Goal: Information Seeking & Learning: Learn about a topic

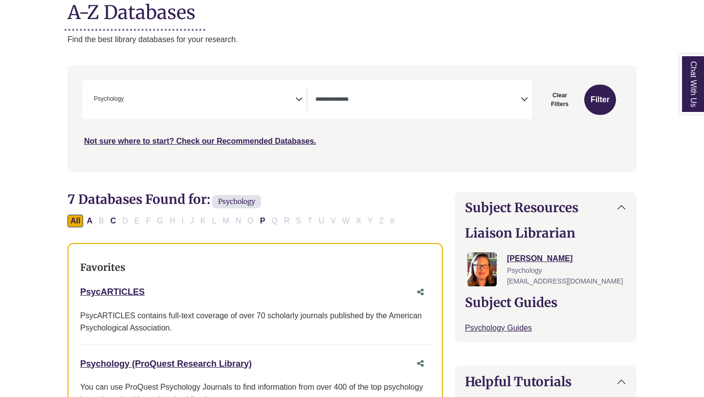
scroll to position [133, 0]
click at [600, 105] on button "Filter" at bounding box center [600, 99] width 32 height 30
select select "Database Types Filter"
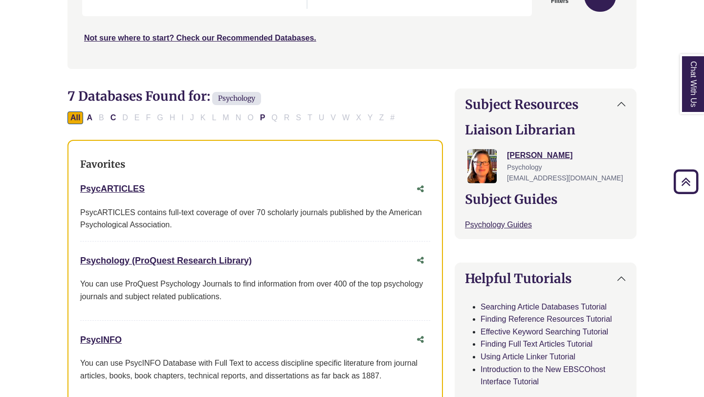
scroll to position [261, 0]
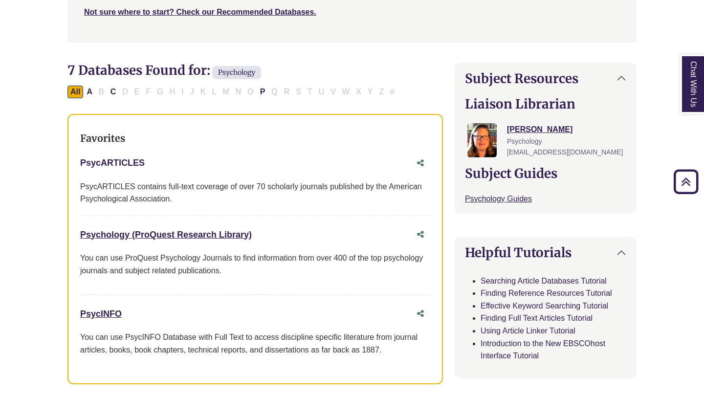
click at [128, 163] on link "PsycARTICLES This link opens in a new window" at bounding box center [112, 163] width 65 height 10
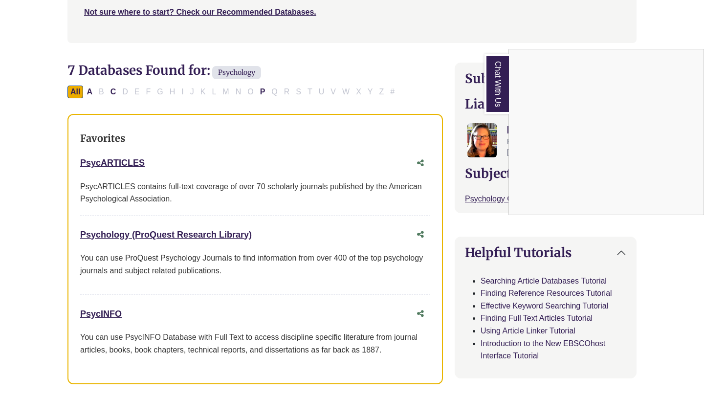
click at [134, 163] on div "Chat With Us" at bounding box center [352, 198] width 704 height 397
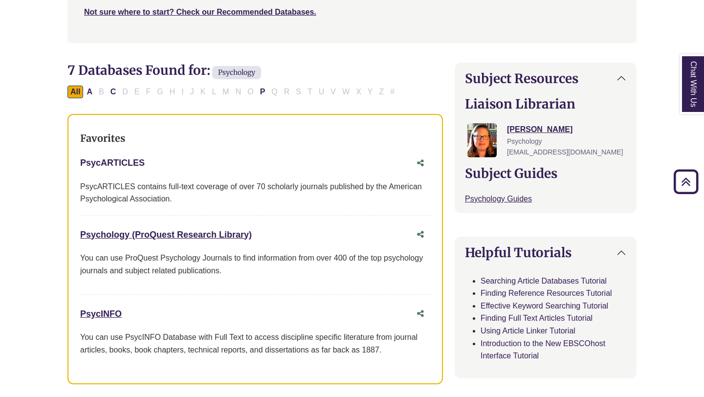
click at [134, 163] on link "PsycARTICLES This link opens in a new window" at bounding box center [112, 163] width 65 height 10
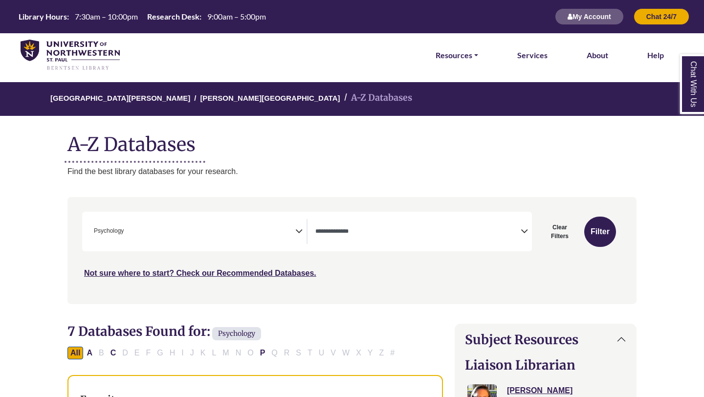
scroll to position [322, 0]
click at [601, 240] on button "Filter" at bounding box center [600, 232] width 32 height 30
click at [600, 231] on button "Filter" at bounding box center [600, 232] width 32 height 30
select select "Database Types Filter"
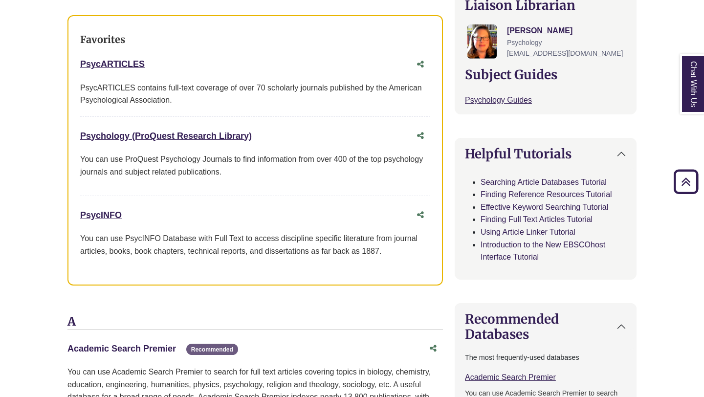
scroll to position [354, 0]
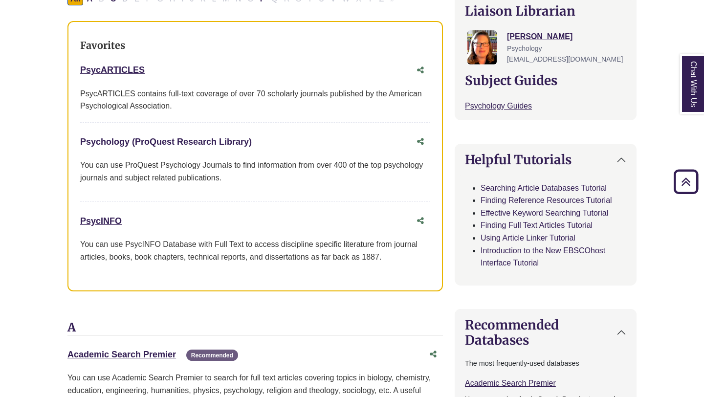
click at [161, 147] on div "Psychology (ProQuest Research Library) This link opens in a new window" at bounding box center [245, 142] width 331 height 14
click at [161, 141] on link "Psychology (ProQuest Research Library) This link opens in a new window" at bounding box center [166, 142] width 172 height 10
